Goal: Task Accomplishment & Management: Manage account settings

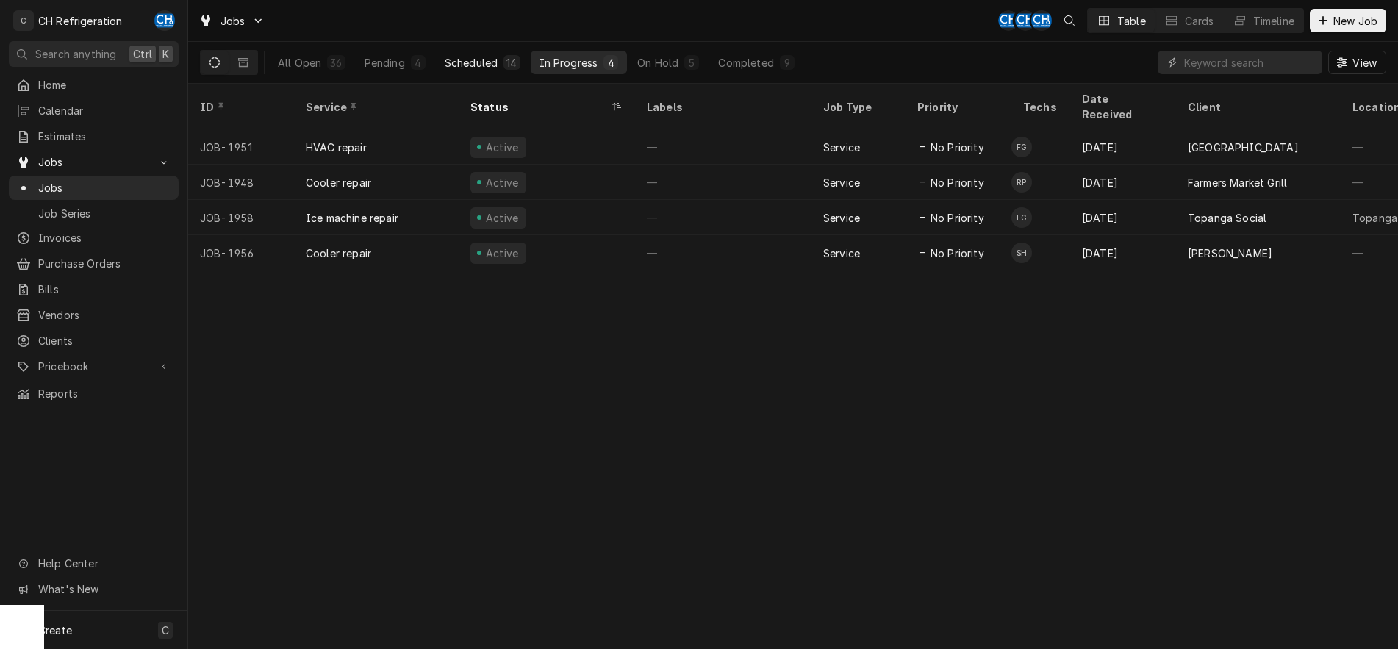
click at [465, 53] on button "Scheduled 14" at bounding box center [482, 63] width 93 height 24
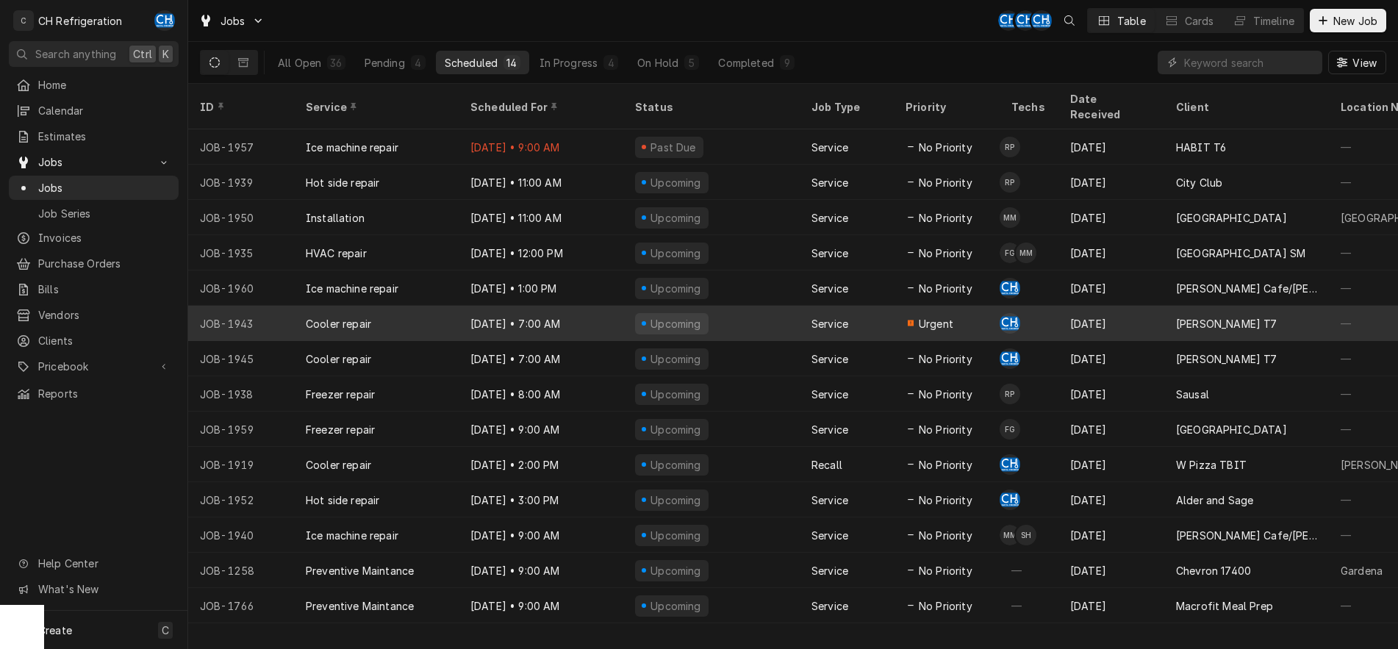
click at [822, 316] on div "Service" at bounding box center [829, 323] width 37 height 15
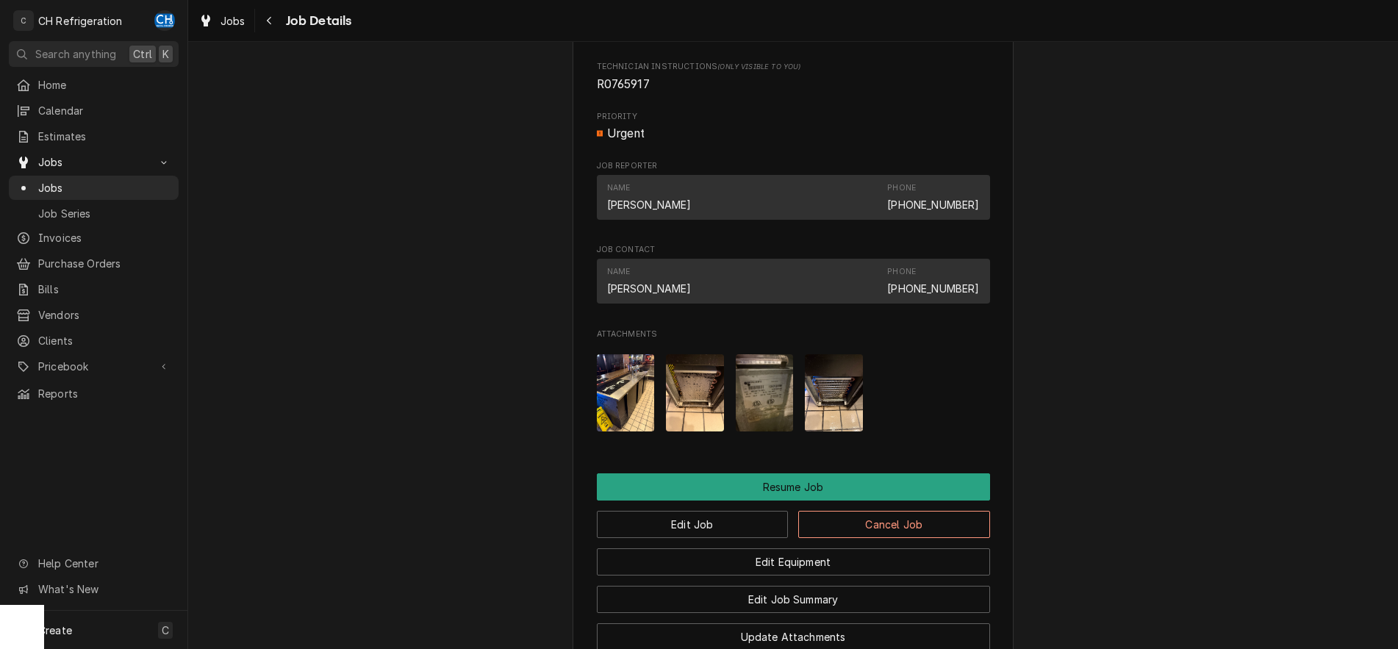
scroll to position [1050, 0]
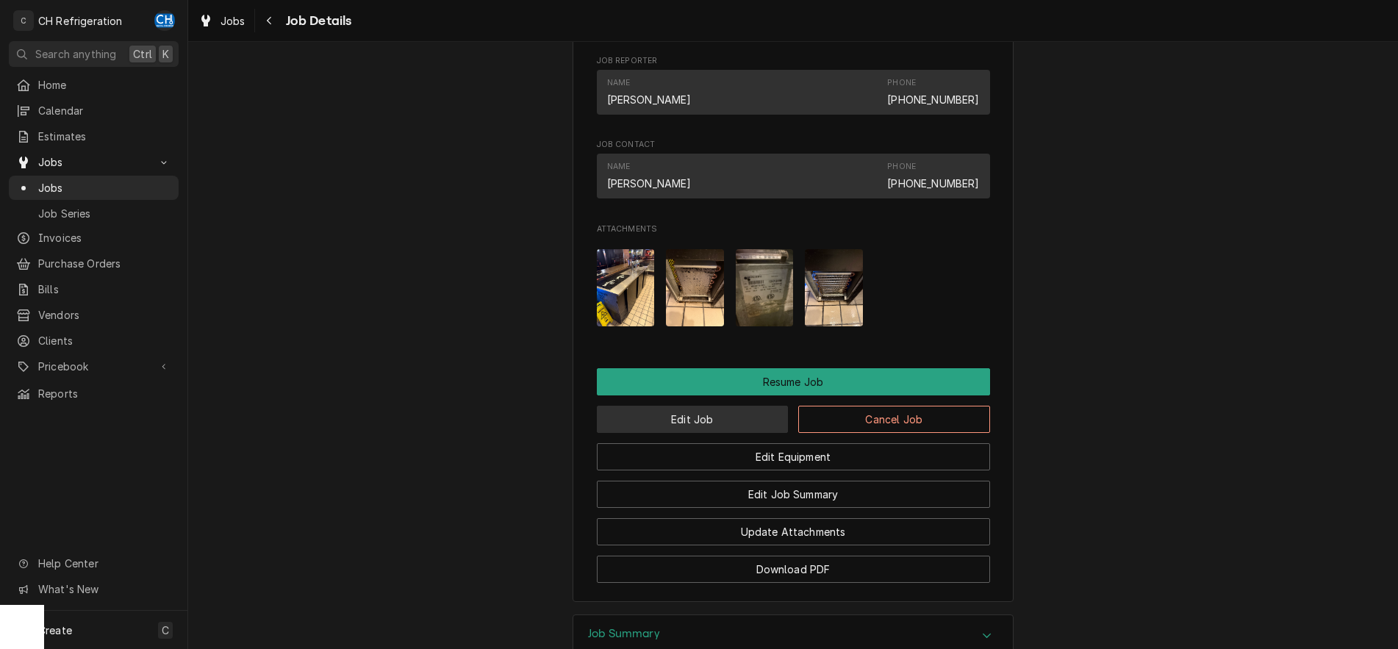
click at [744, 433] on button "Edit Job" at bounding box center [693, 419] width 192 height 27
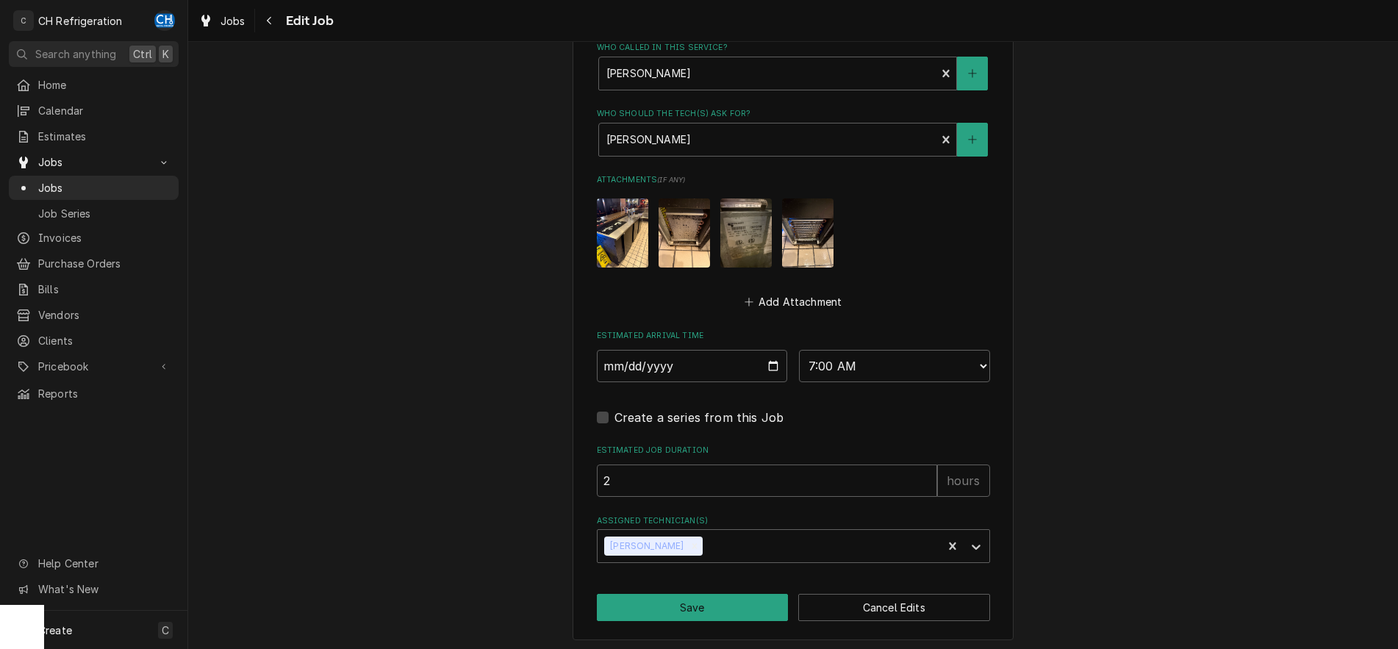
scroll to position [882, 0]
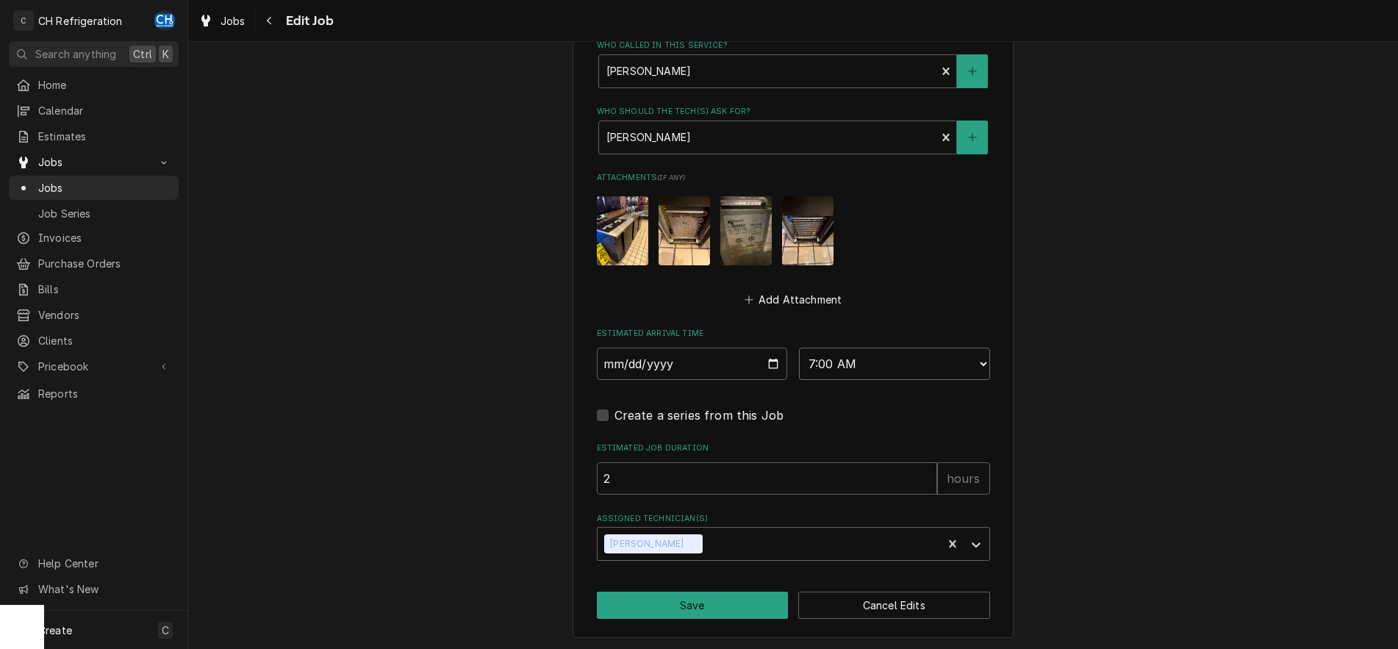
click at [799, 348] on select "AM / PM 6:00 AM 6:15 AM 6:30 AM 6:45 AM 7:00 AM 7:15 AM 7:30 AM 7:45 AM 8:00 AM…" at bounding box center [894, 364] width 191 height 32
click at [668, 486] on input "2" at bounding box center [767, 478] width 340 height 32
click at [689, 539] on icon "Remove Chris Hiraga" at bounding box center [694, 544] width 10 height 10
click at [673, 539] on div "Assigned Technician(s)" at bounding box center [780, 544] width 351 height 26
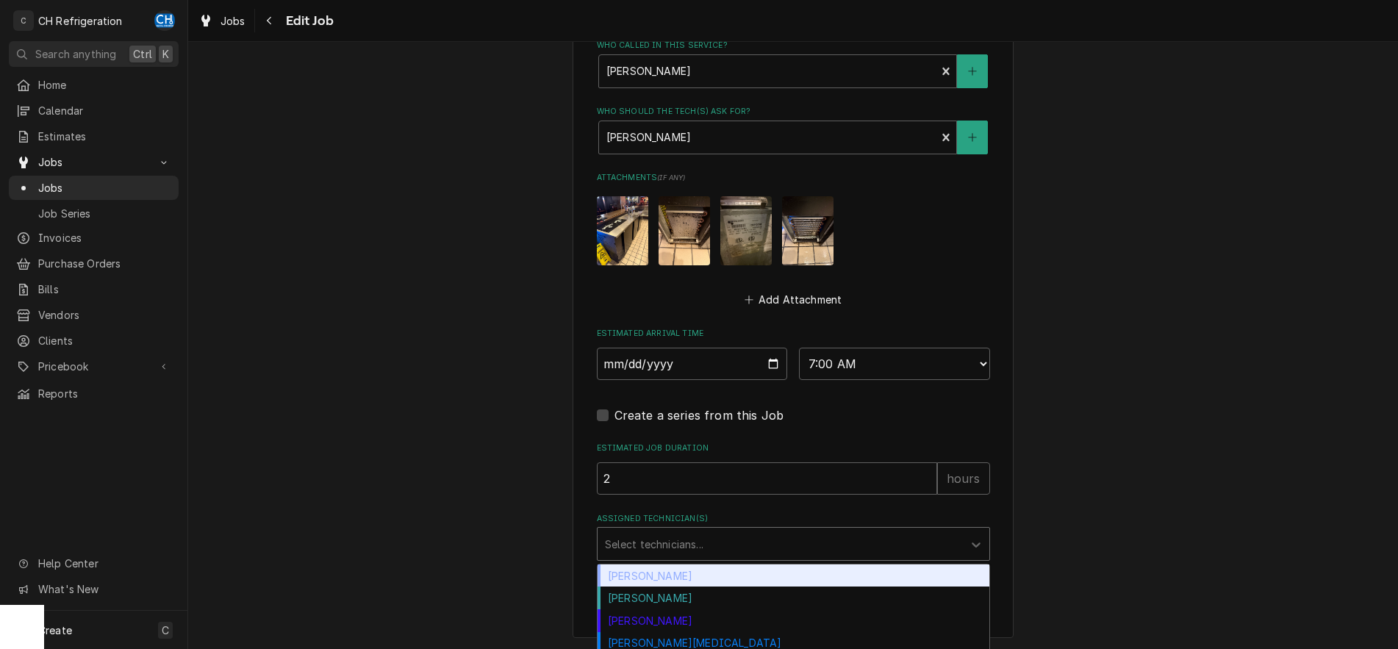
scroll to position [932, 0]
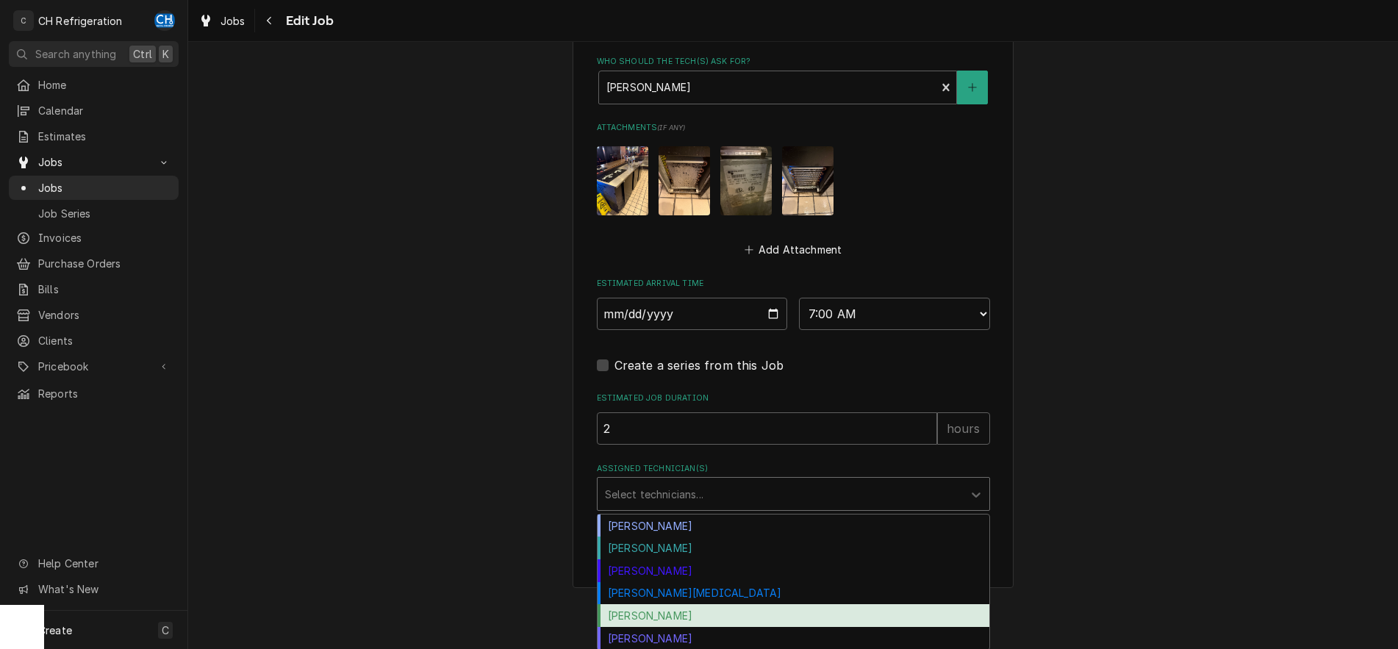
click at [623, 620] on div "Ruben Perez" at bounding box center [794, 615] width 392 height 23
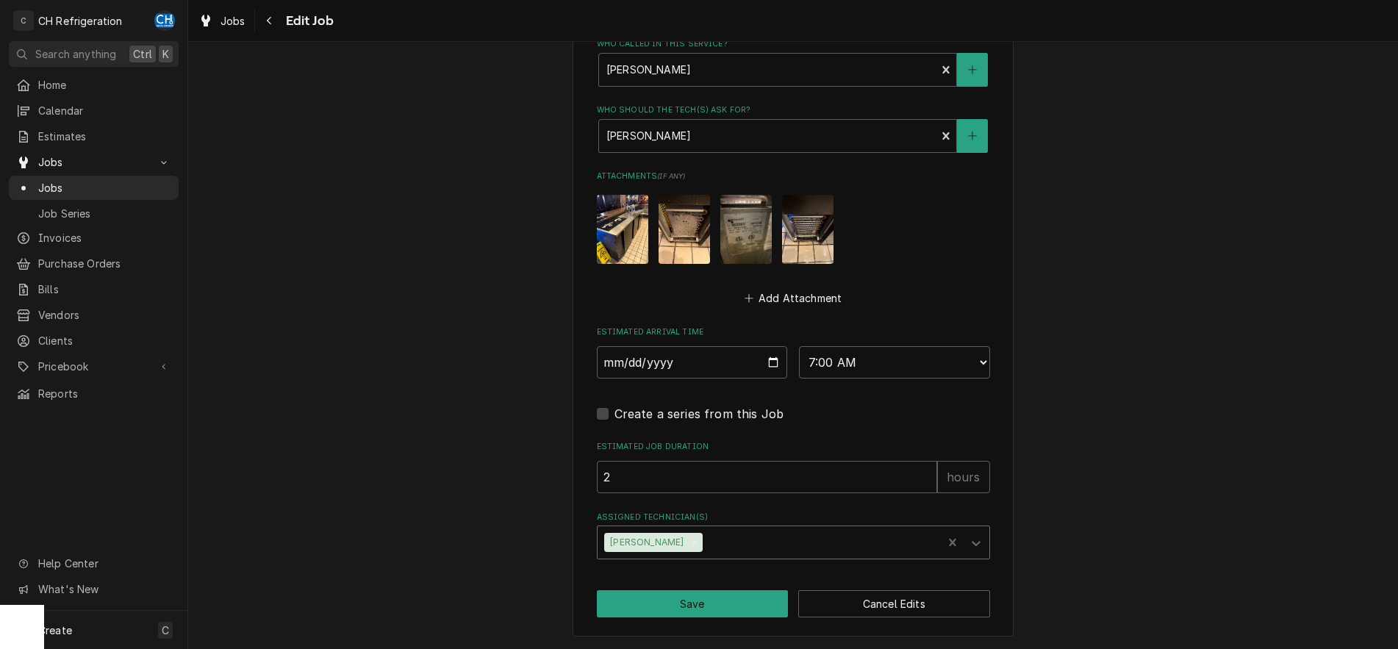
scroll to position [882, 0]
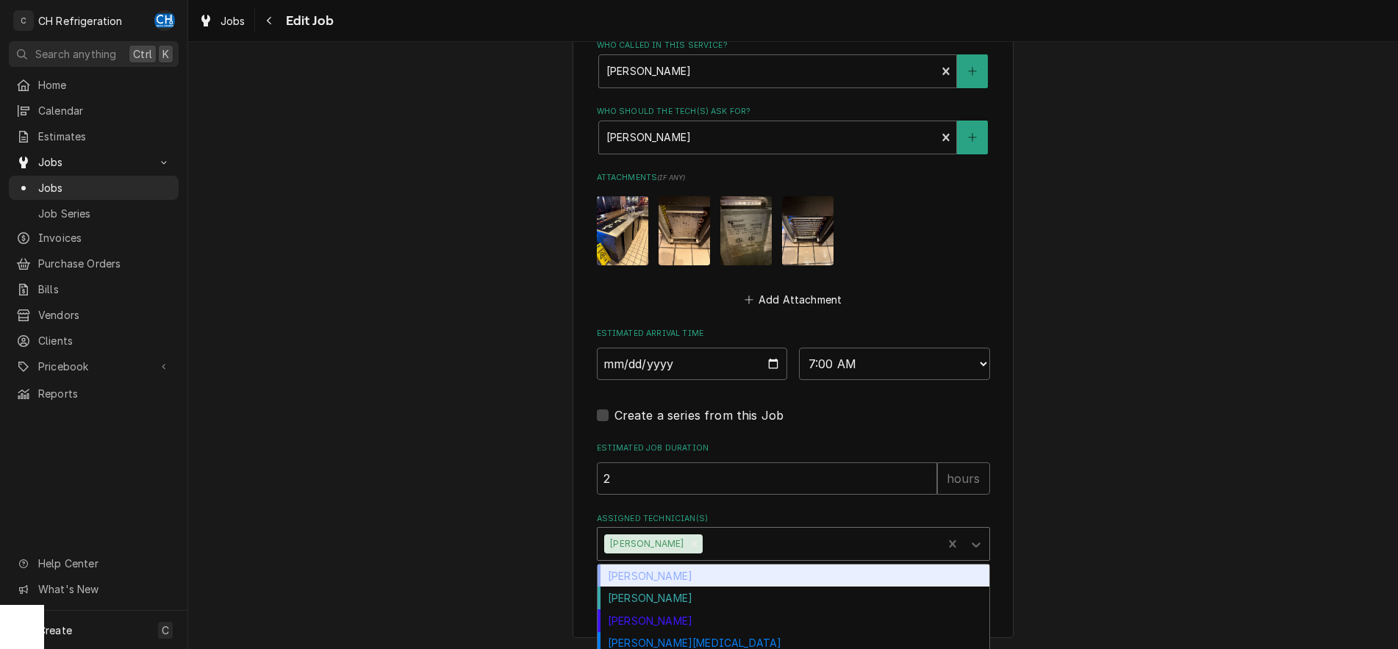
click at [724, 549] on div "Assigned Technician(s)" at bounding box center [820, 544] width 229 height 26
click at [717, 571] on div "Chris Hiraga" at bounding box center [794, 575] width 392 height 23
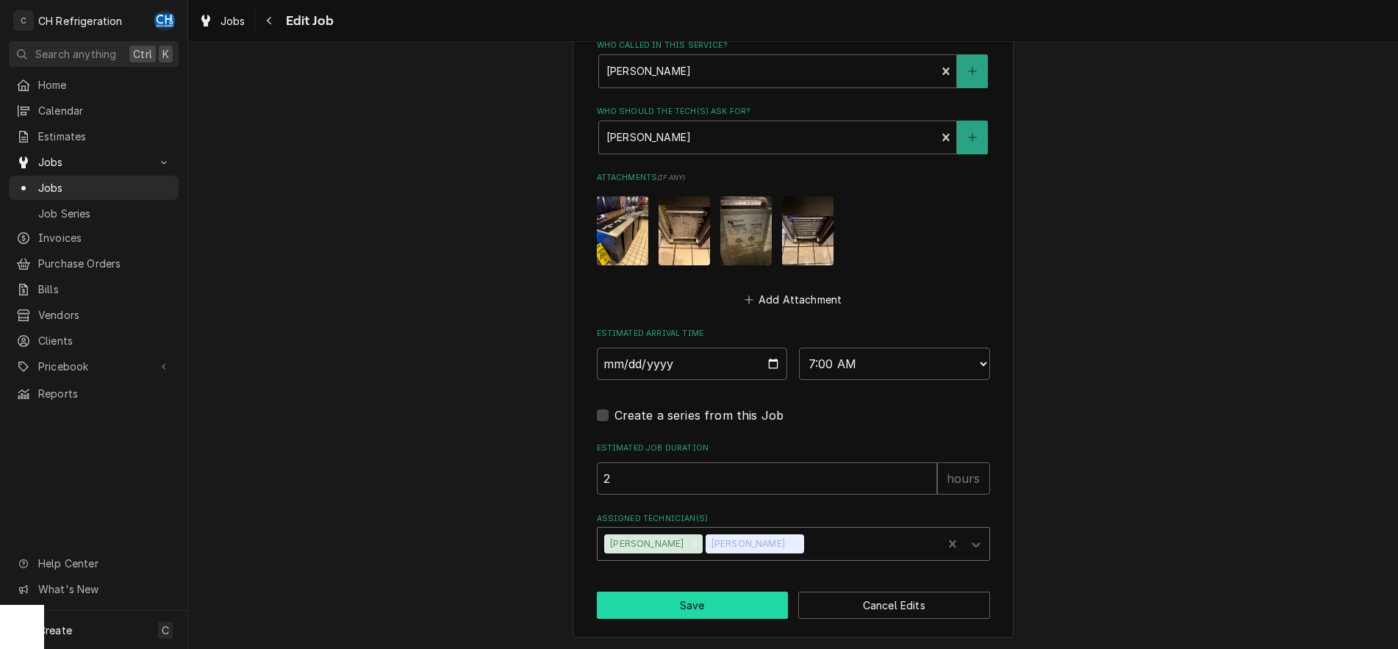
click at [700, 605] on button "Save" at bounding box center [693, 605] width 192 height 27
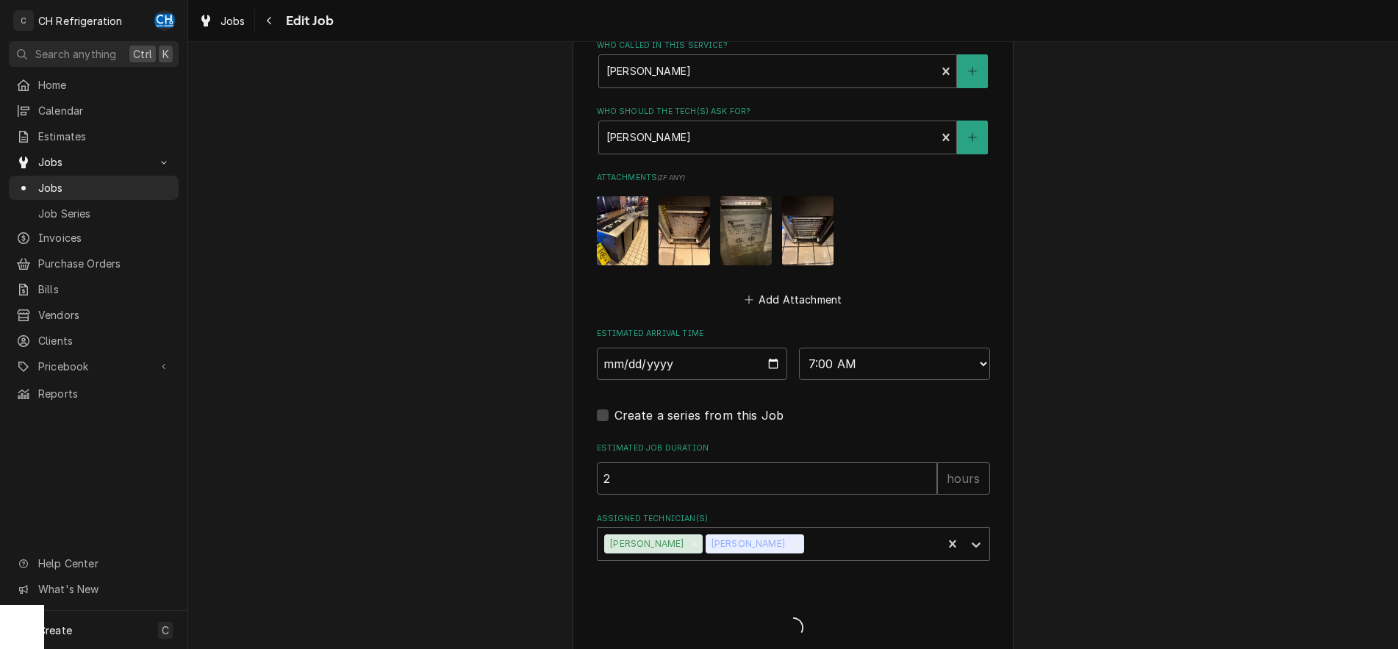
type textarea "x"
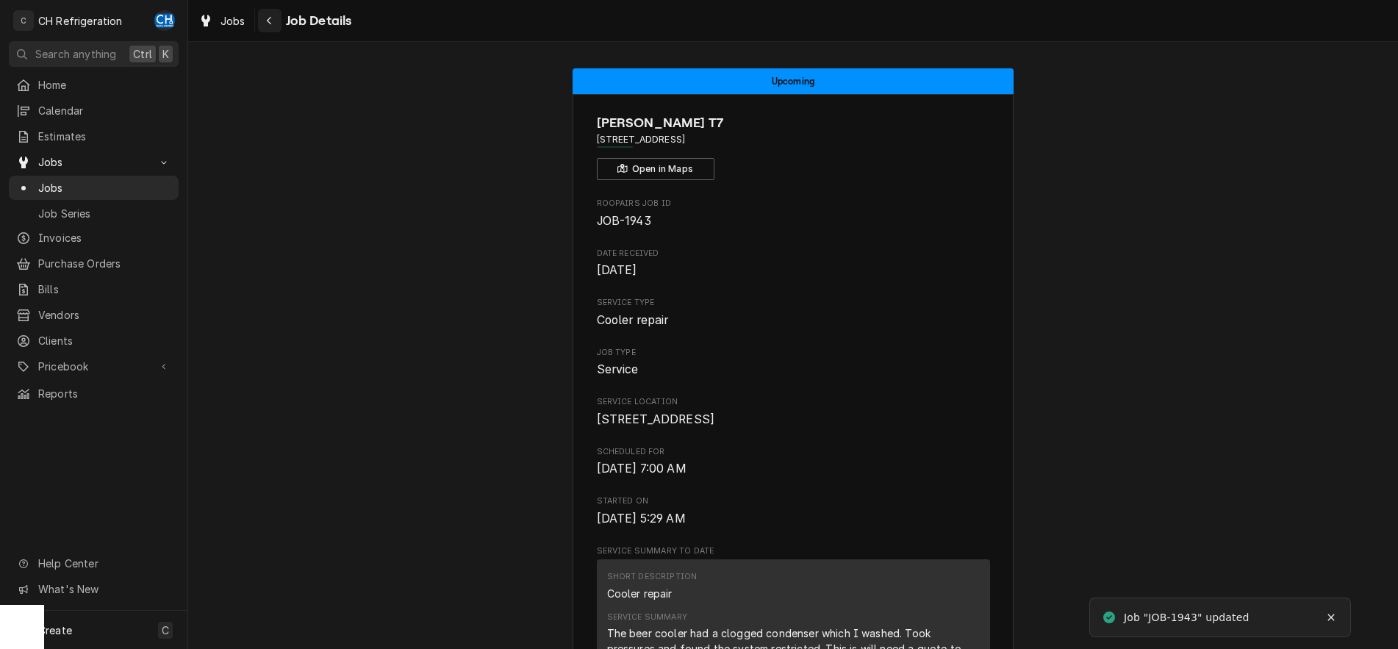
click at [260, 11] on button "Navigate back" at bounding box center [270, 21] width 24 height 24
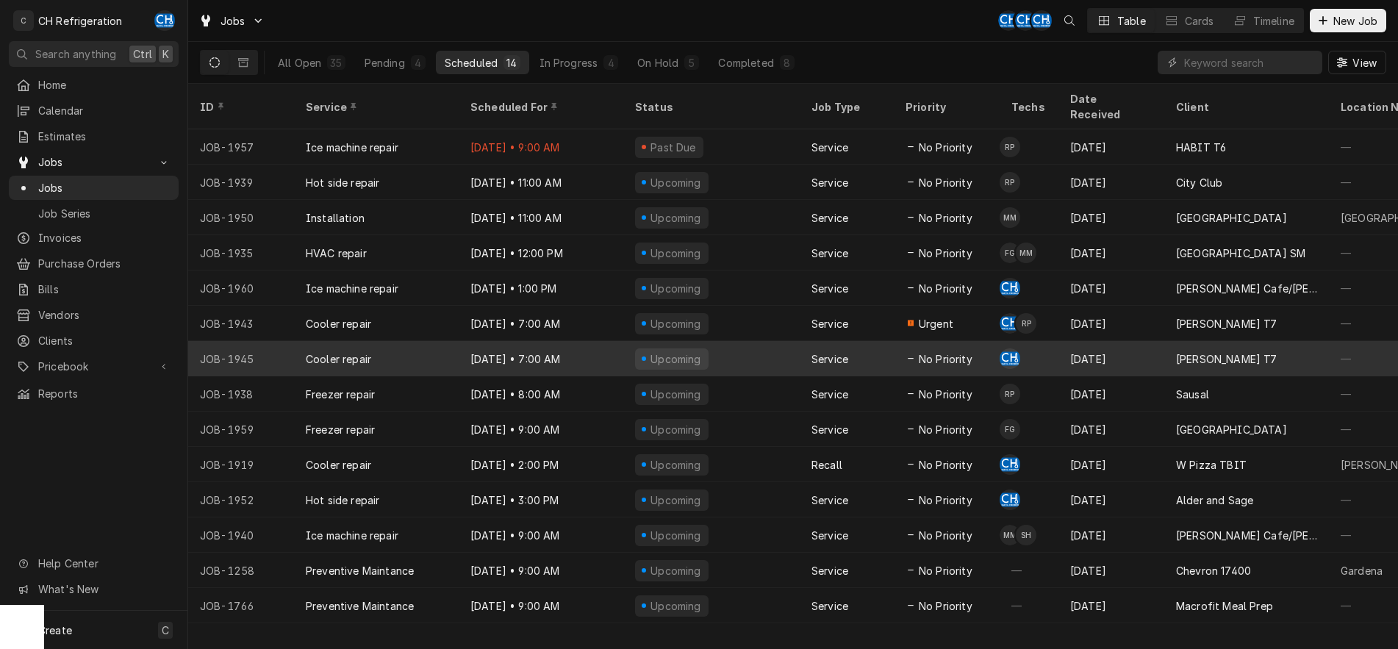
click at [811, 348] on div "Service" at bounding box center [847, 358] width 94 height 35
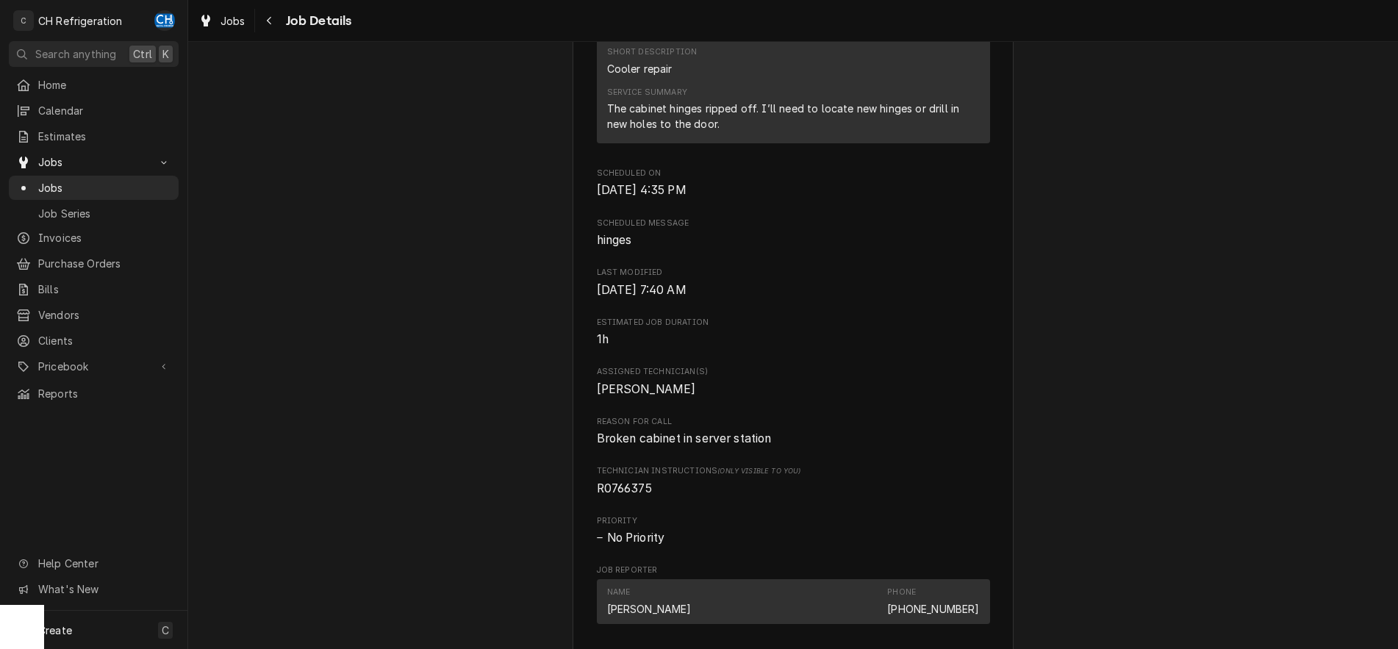
scroll to position [975, 0]
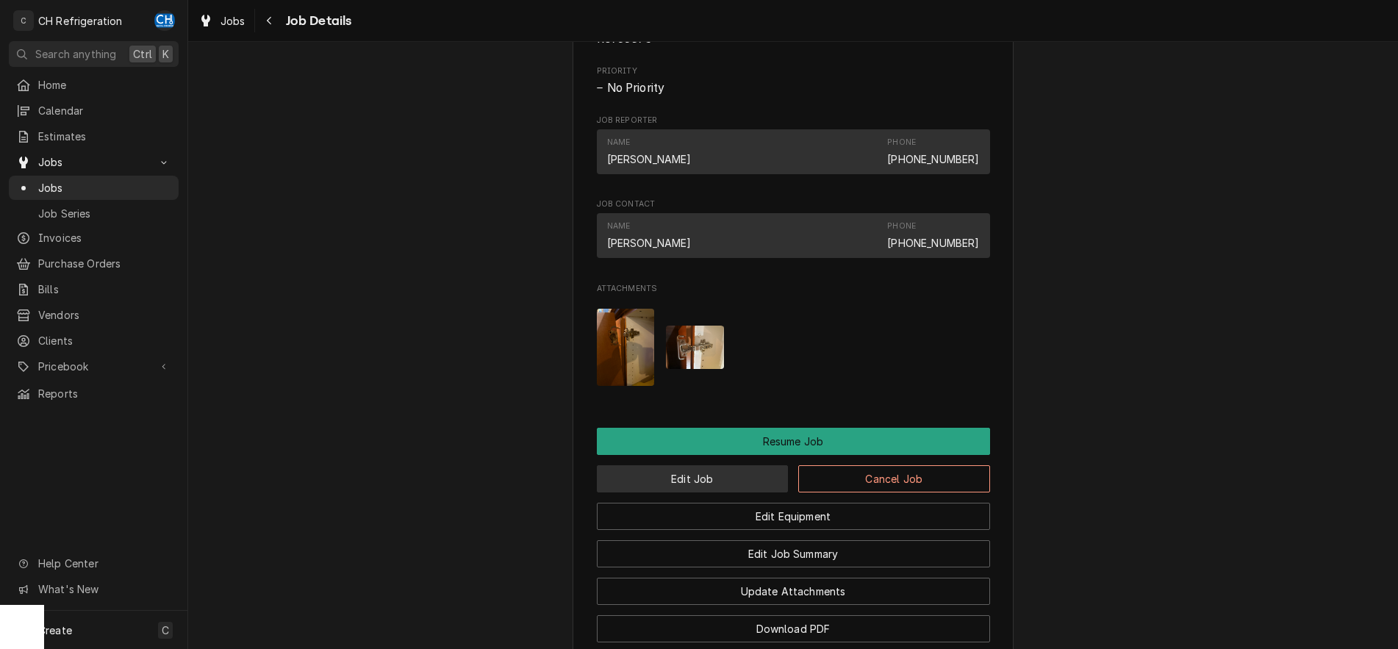
click at [726, 492] on button "Edit Job" at bounding box center [693, 478] width 192 height 27
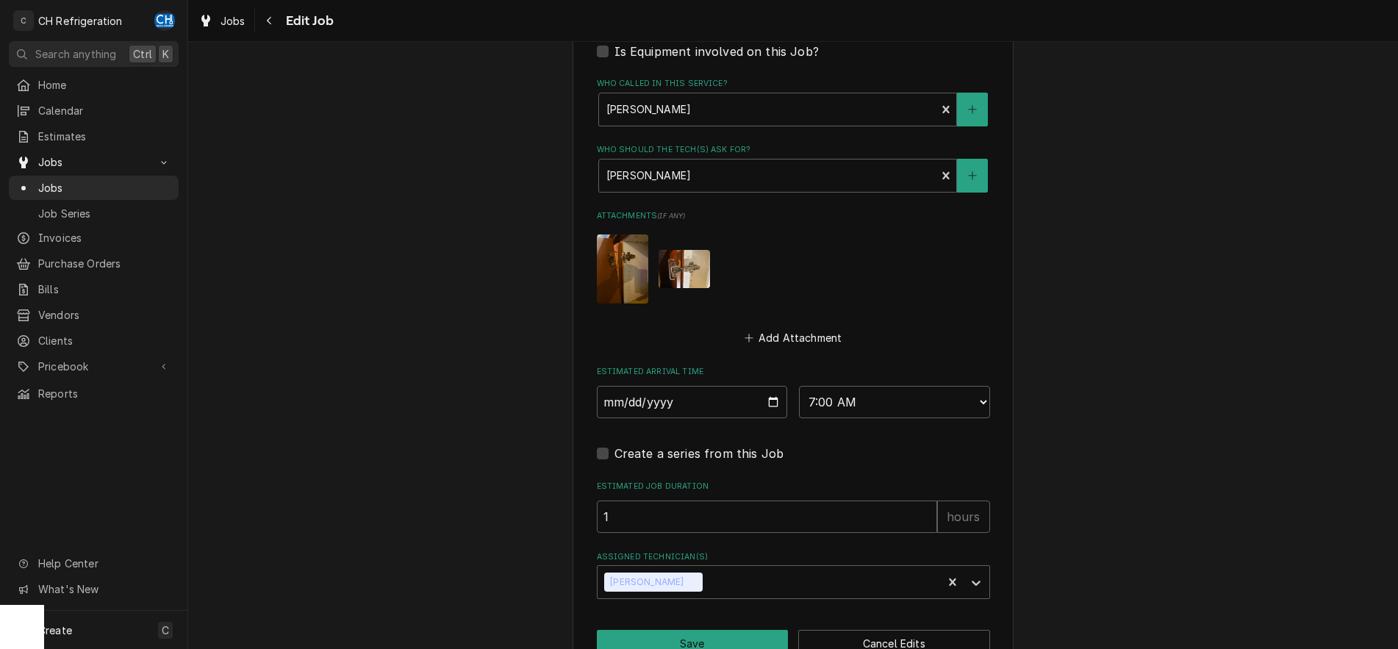
scroll to position [882, 0]
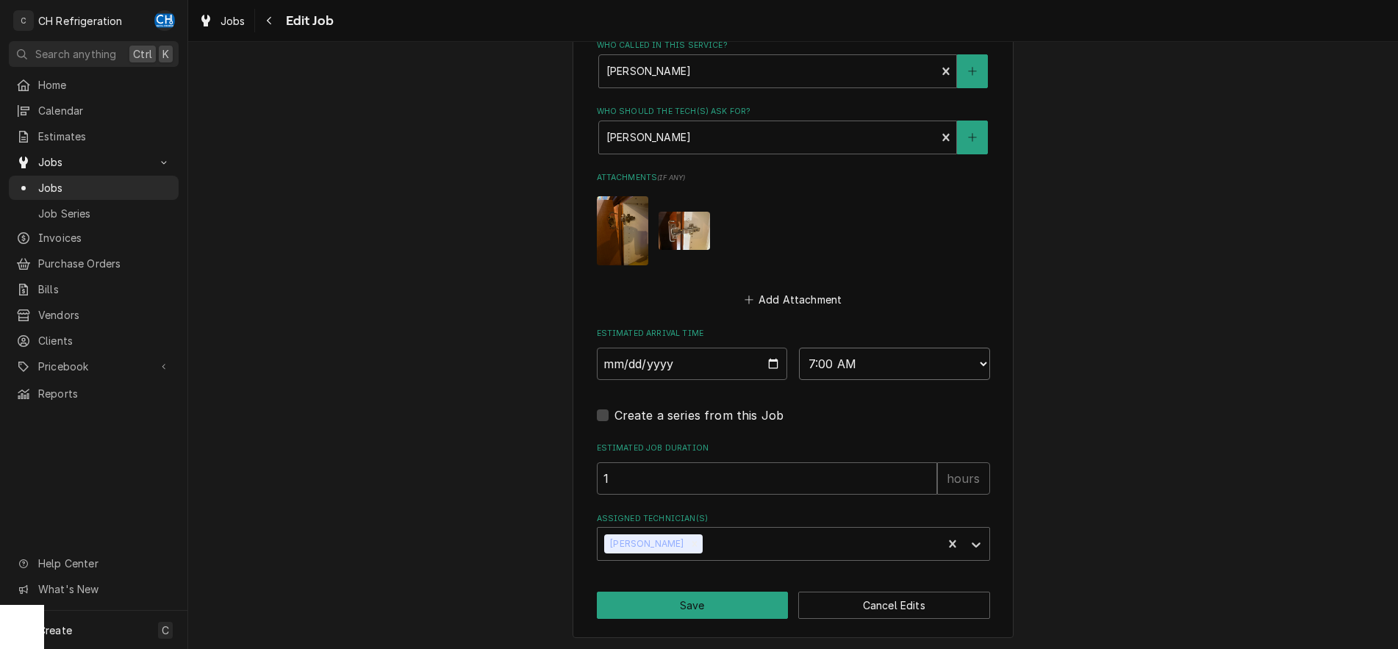
click at [799, 348] on select "AM / PM 6:00 AM 6:15 AM 6:30 AM 6:45 AM 7:00 AM 7:15 AM 7:30 AM 7:45 AM 8:00 AM…" at bounding box center [894, 364] width 191 height 32
click at [837, 361] on select "AM / PM 6:00 AM 6:15 AM 6:30 AM 6:45 AM 7:00 AM 7:15 AM 7:30 AM 7:45 AM 8:00 AM…" at bounding box center [894, 364] width 191 height 32
click at [775, 366] on input "2025-09-18" at bounding box center [692, 364] width 191 height 32
click at [706, 537] on div "Assigned Technician(s)" at bounding box center [820, 544] width 229 height 26
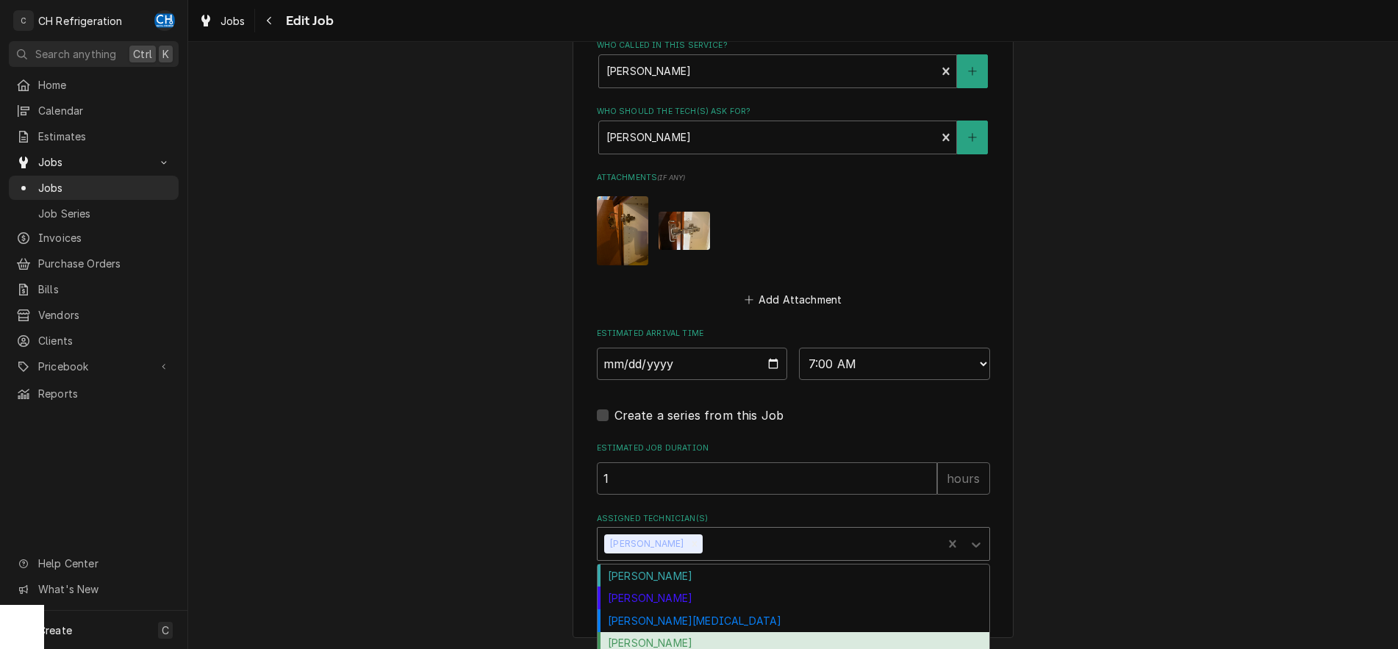
click at [708, 643] on div "Ruben Perez" at bounding box center [794, 643] width 392 height 23
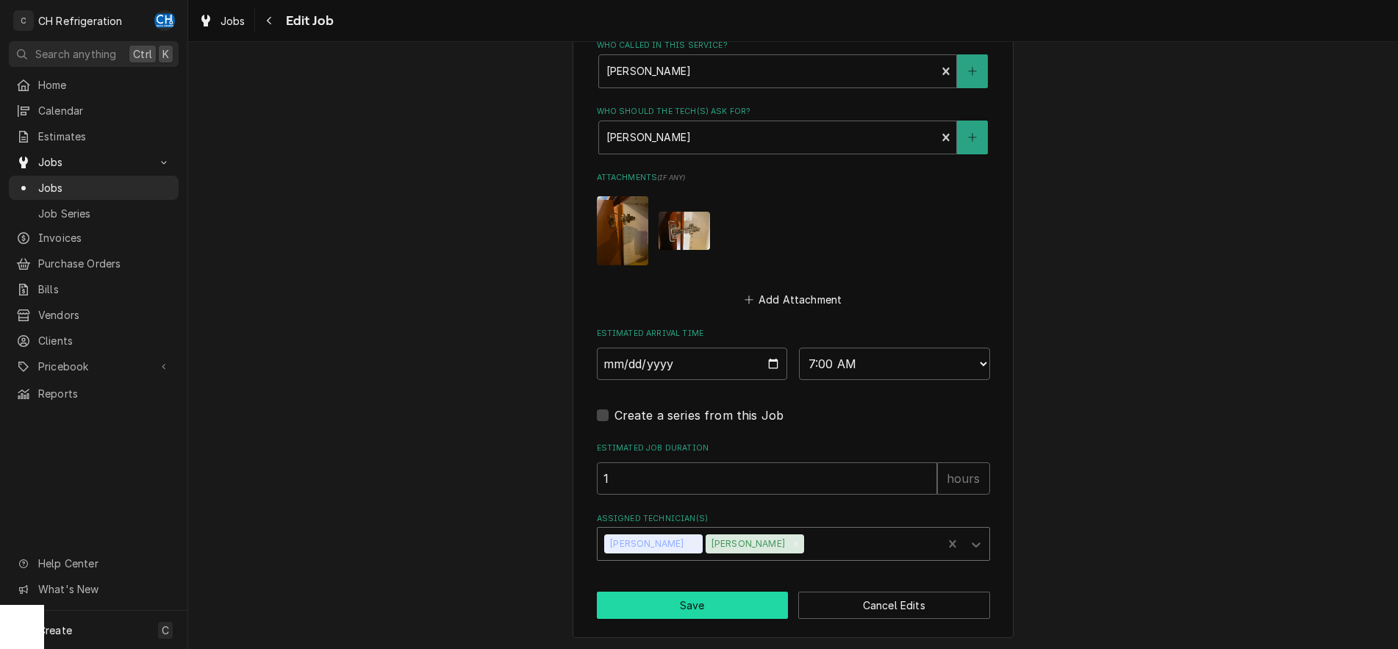
click at [709, 614] on button "Save" at bounding box center [693, 605] width 192 height 27
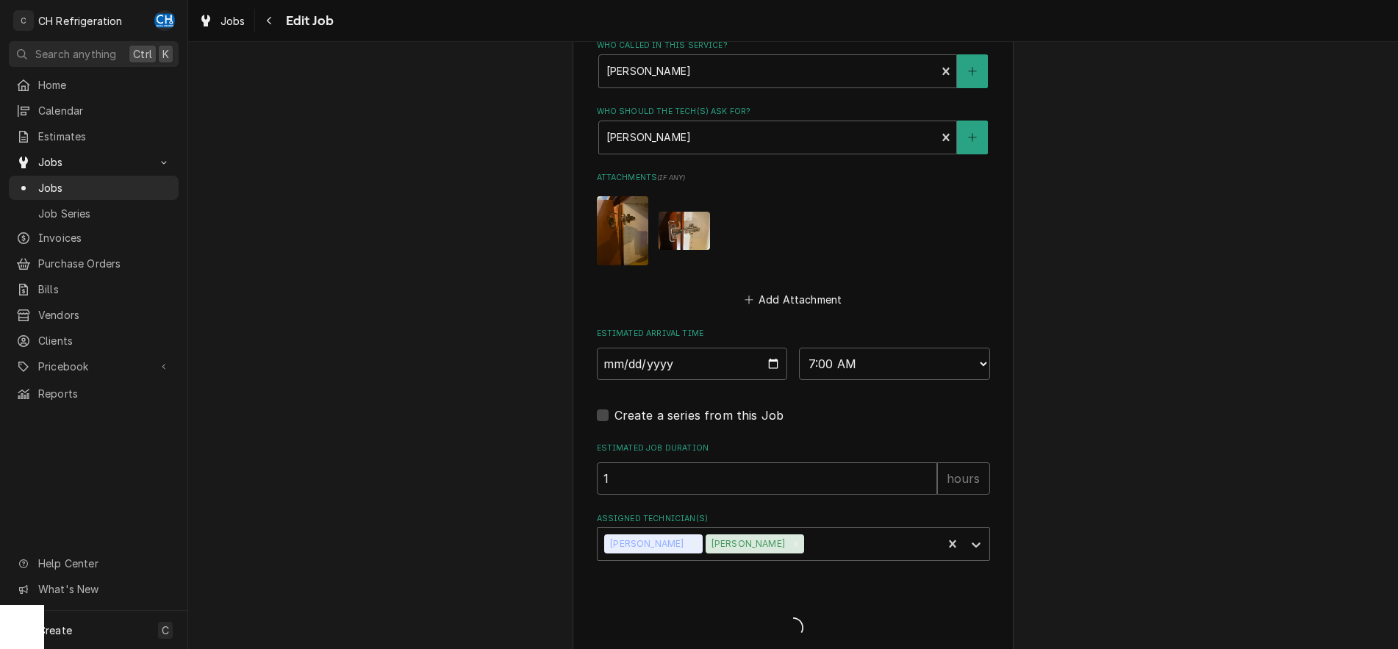
type textarea "x"
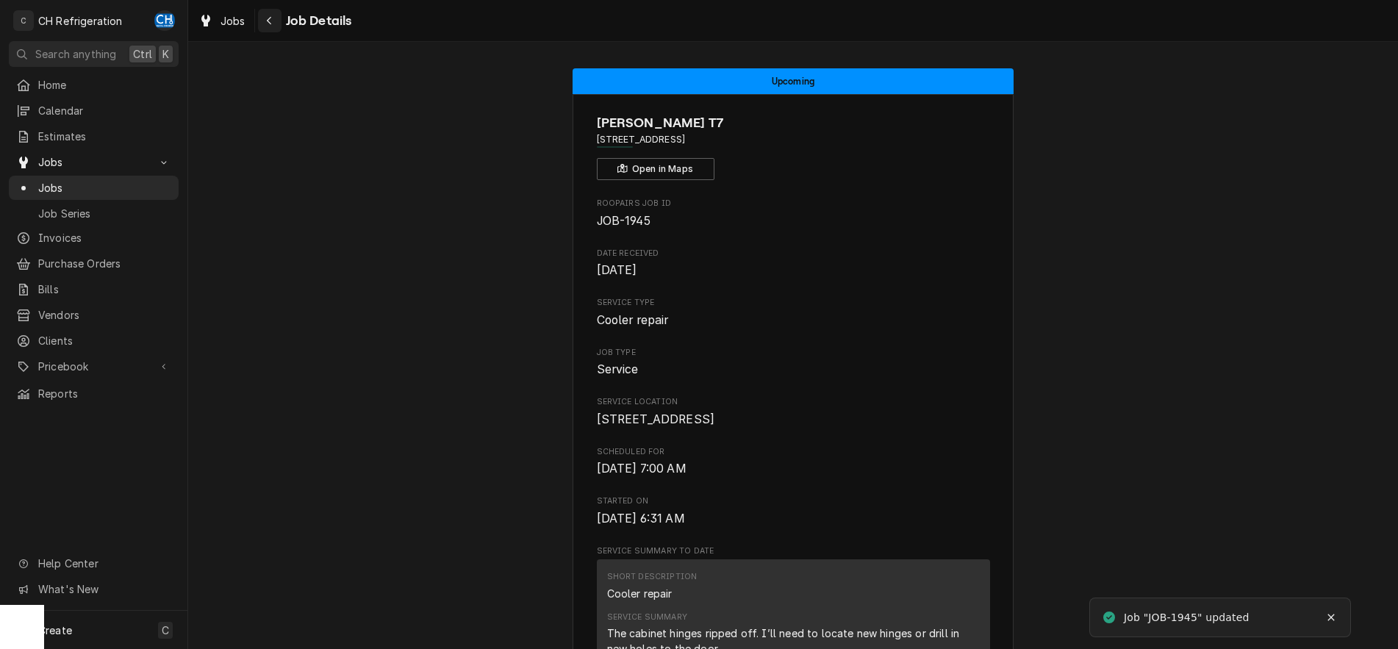
click at [271, 21] on icon "Navigate back" at bounding box center [269, 20] width 7 height 10
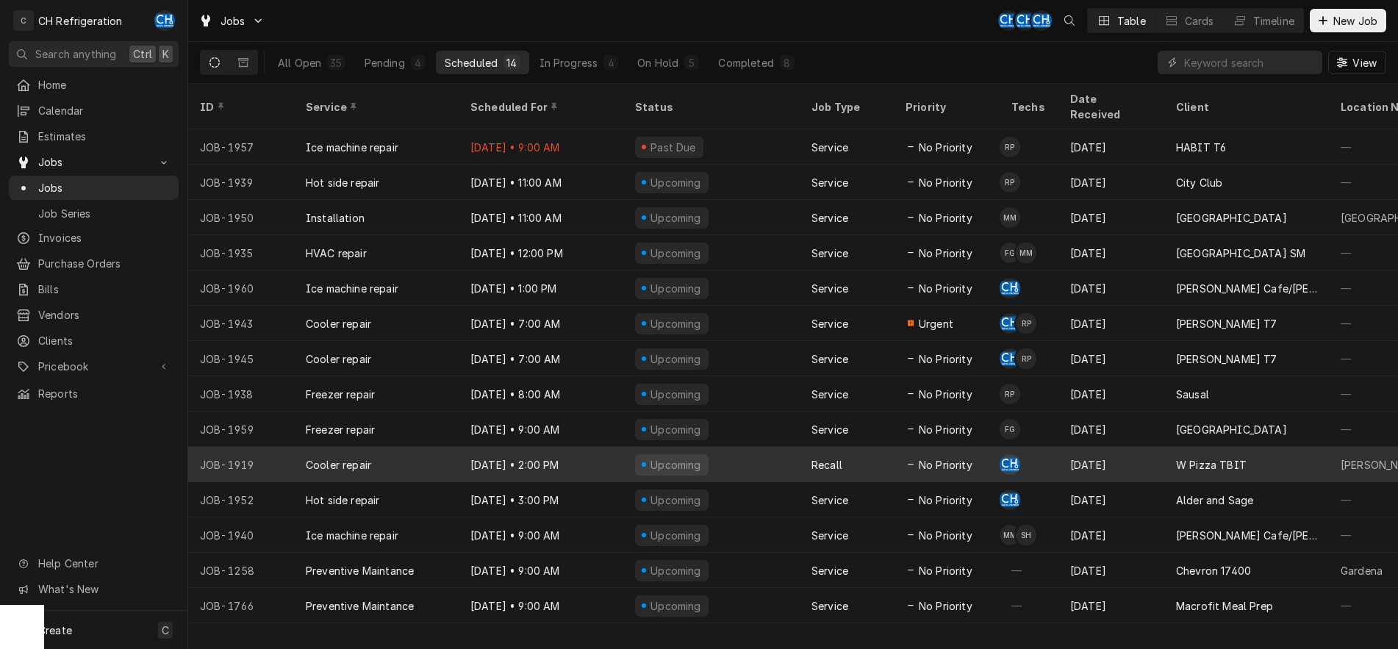
click at [799, 456] on div "Upcoming" at bounding box center [711, 464] width 176 height 35
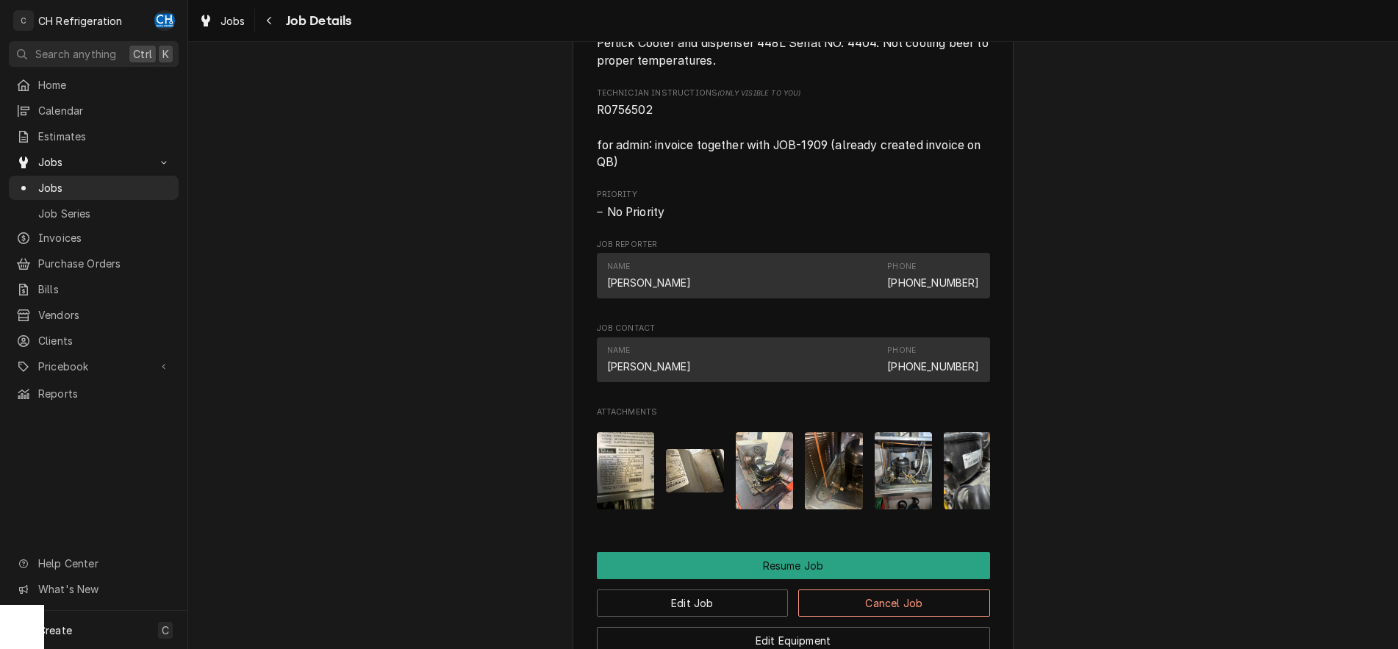
scroll to position [1494, 0]
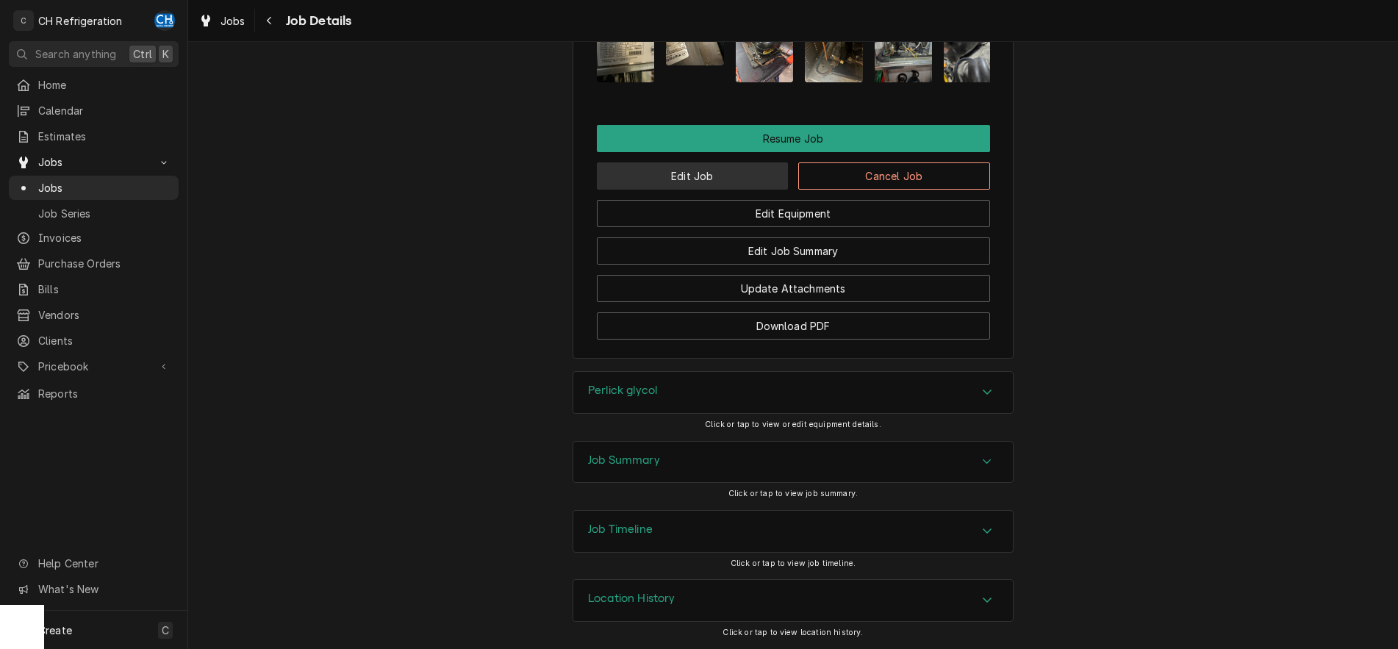
click at [634, 166] on button "Edit Job" at bounding box center [693, 175] width 192 height 27
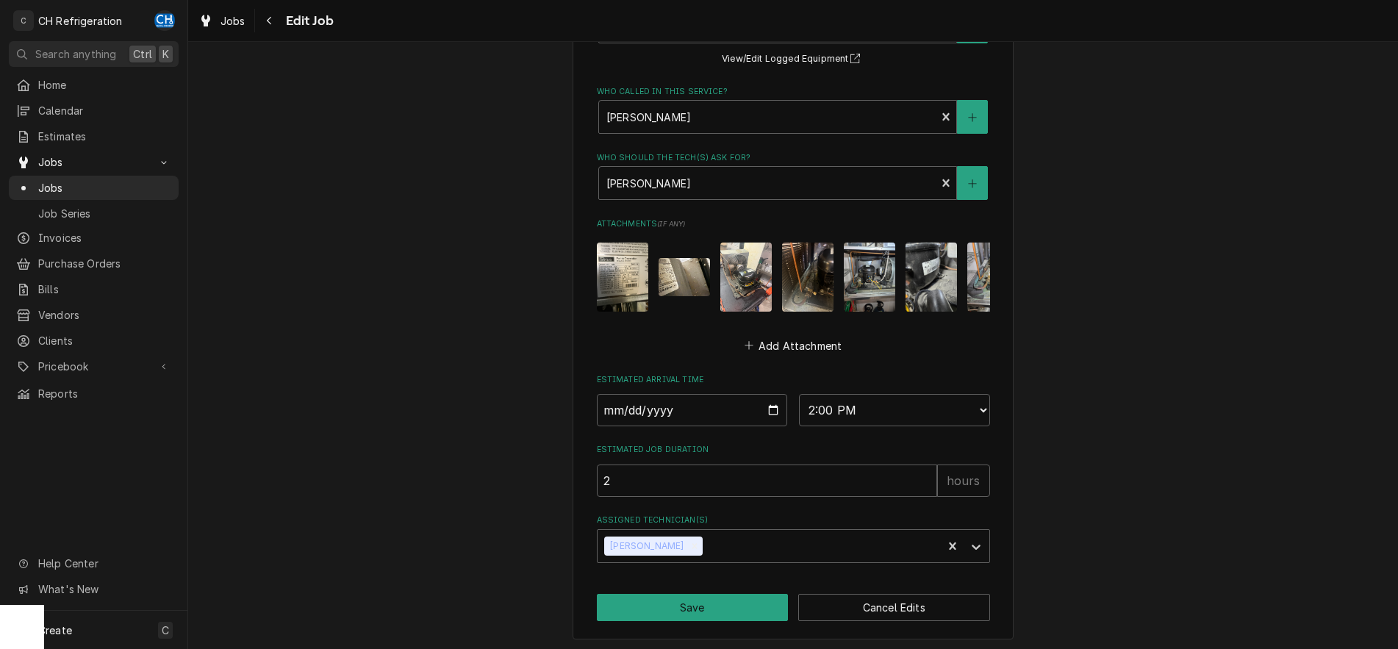
scroll to position [965, 0]
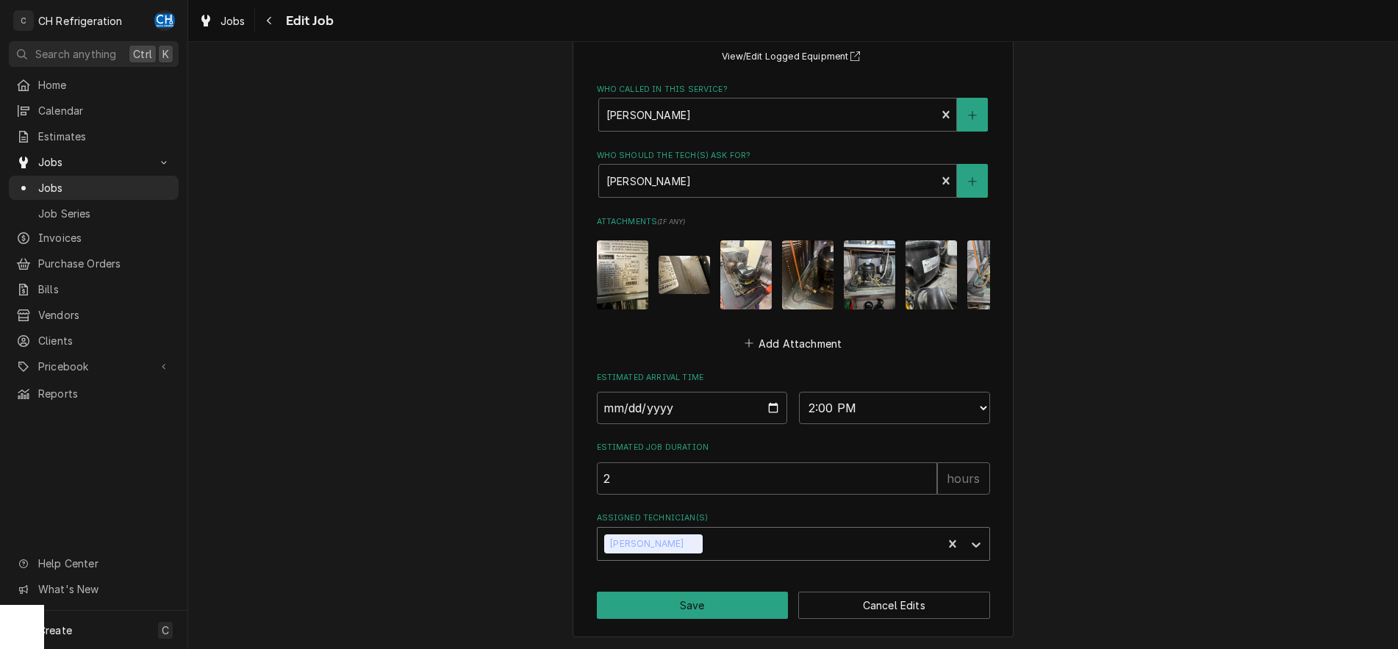
click at [706, 542] on div "Assigned Technician(s)" at bounding box center [820, 544] width 229 height 26
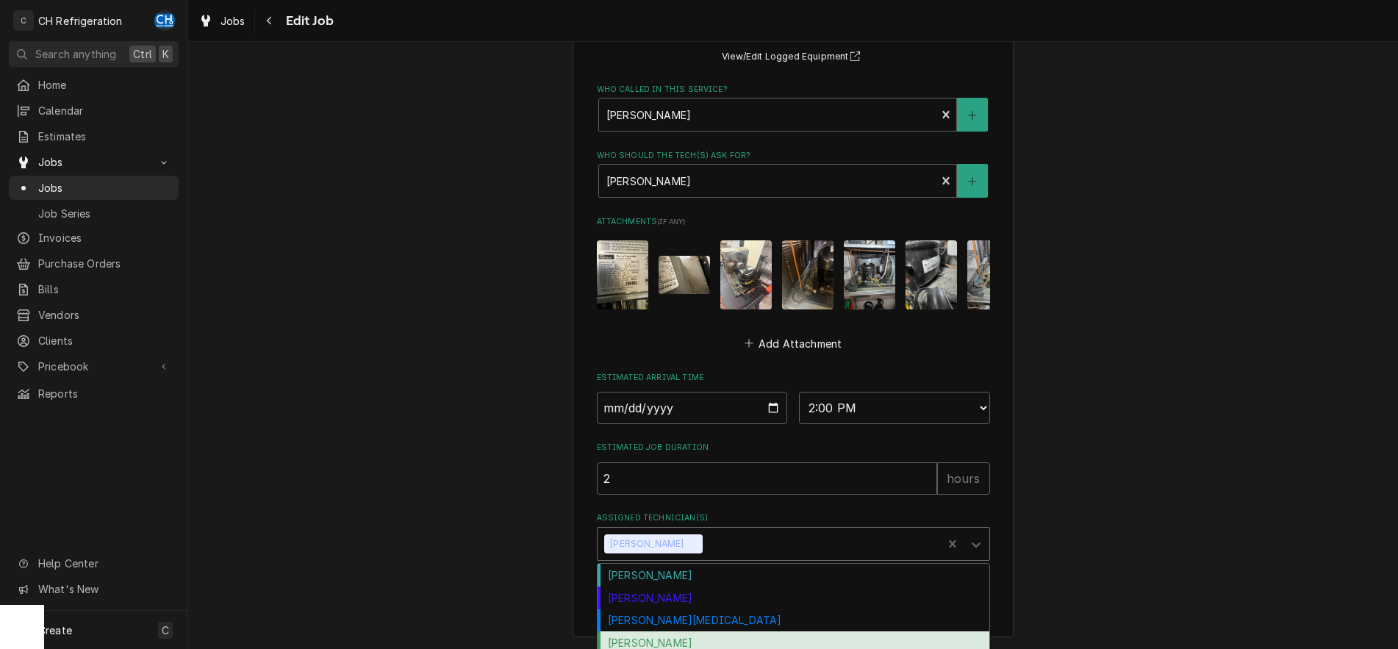
click at [674, 644] on div "[PERSON_NAME]" at bounding box center [794, 642] width 392 height 23
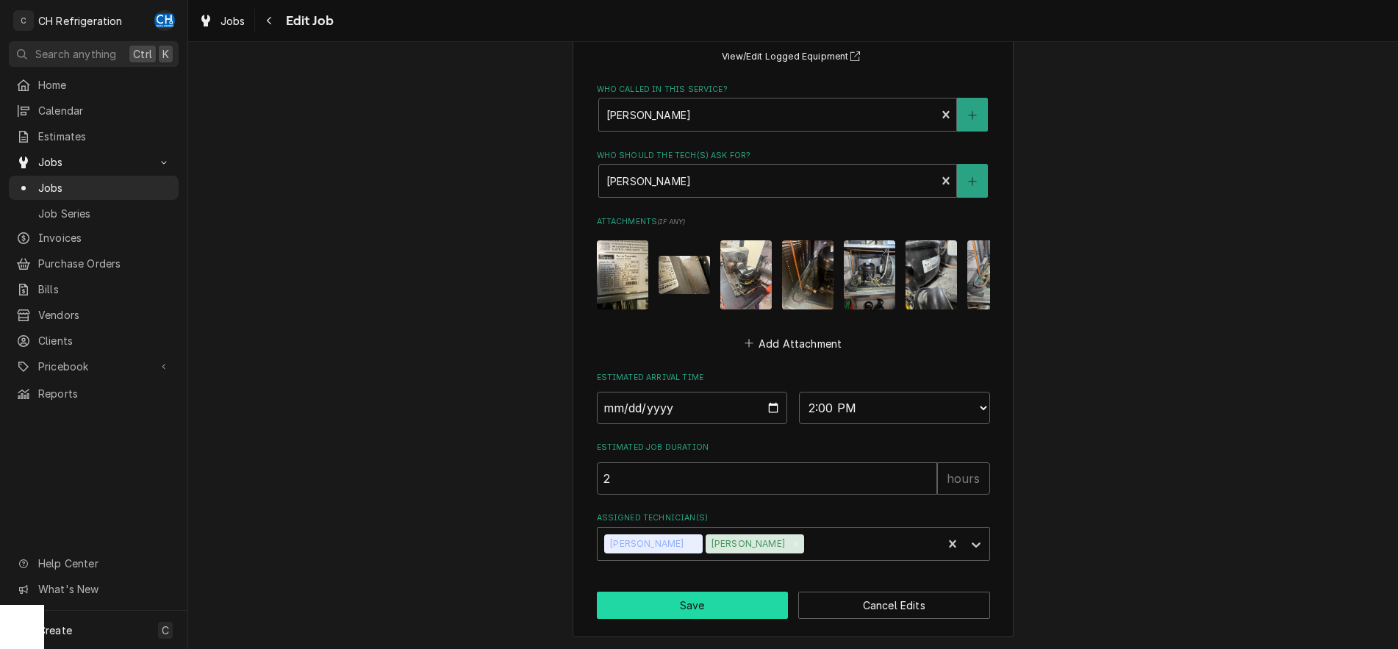
click at [682, 606] on button "Save" at bounding box center [693, 605] width 192 height 27
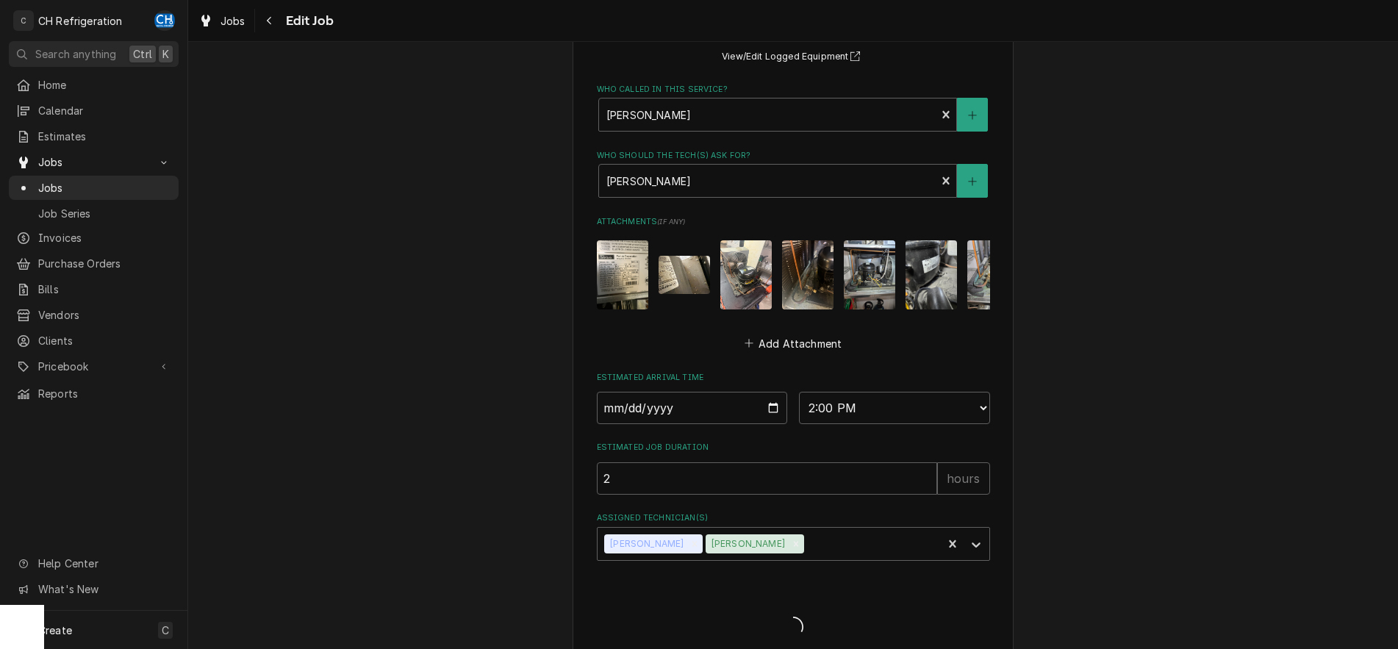
type textarea "x"
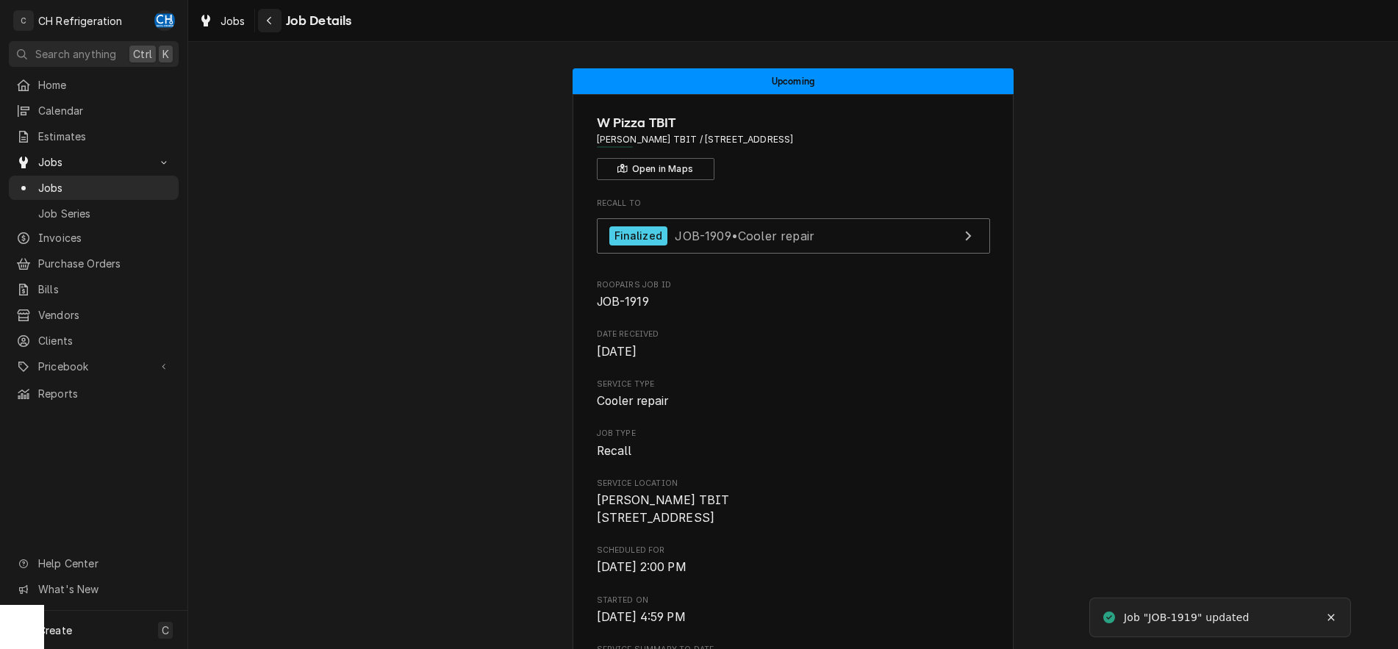
click at [261, 12] on button "Navigate back" at bounding box center [270, 21] width 24 height 24
